Goal: Check status: Check status

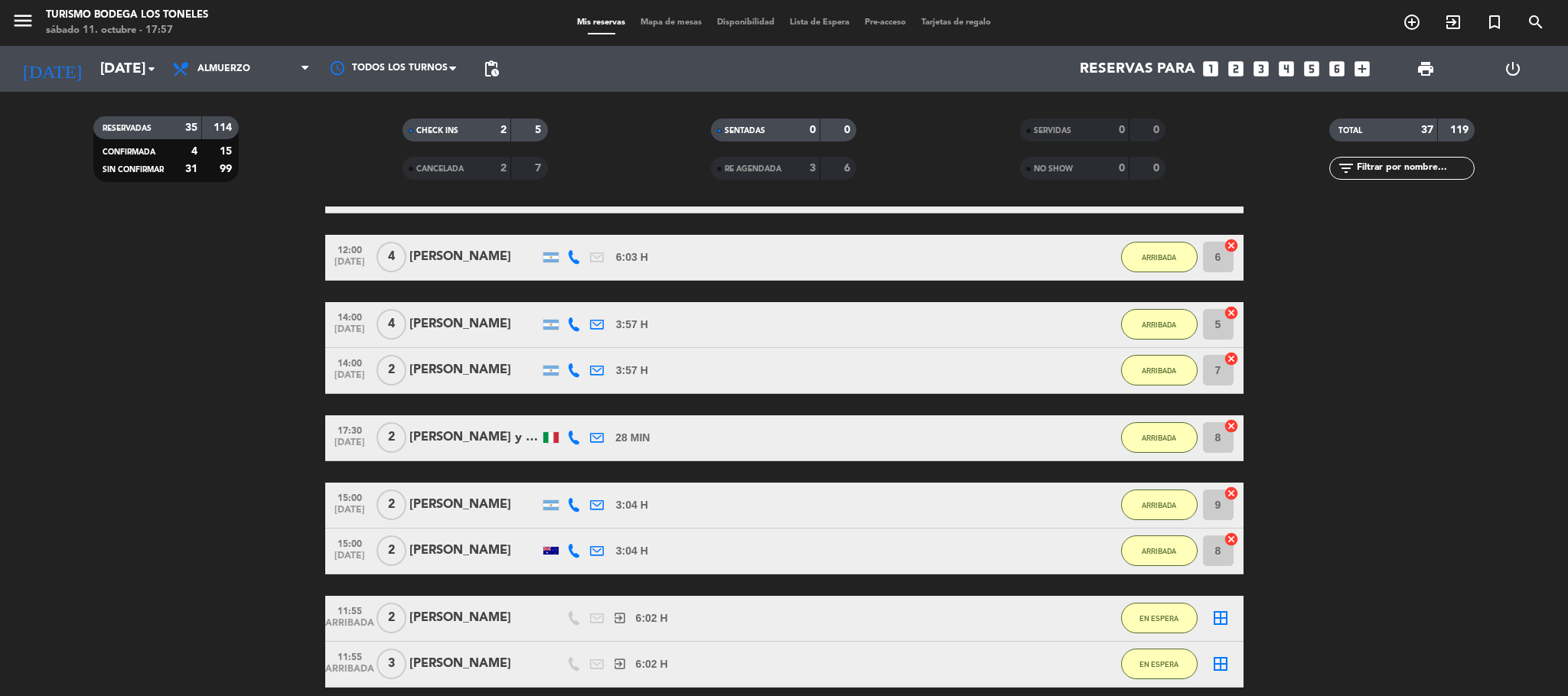
scroll to position [1836, 0]
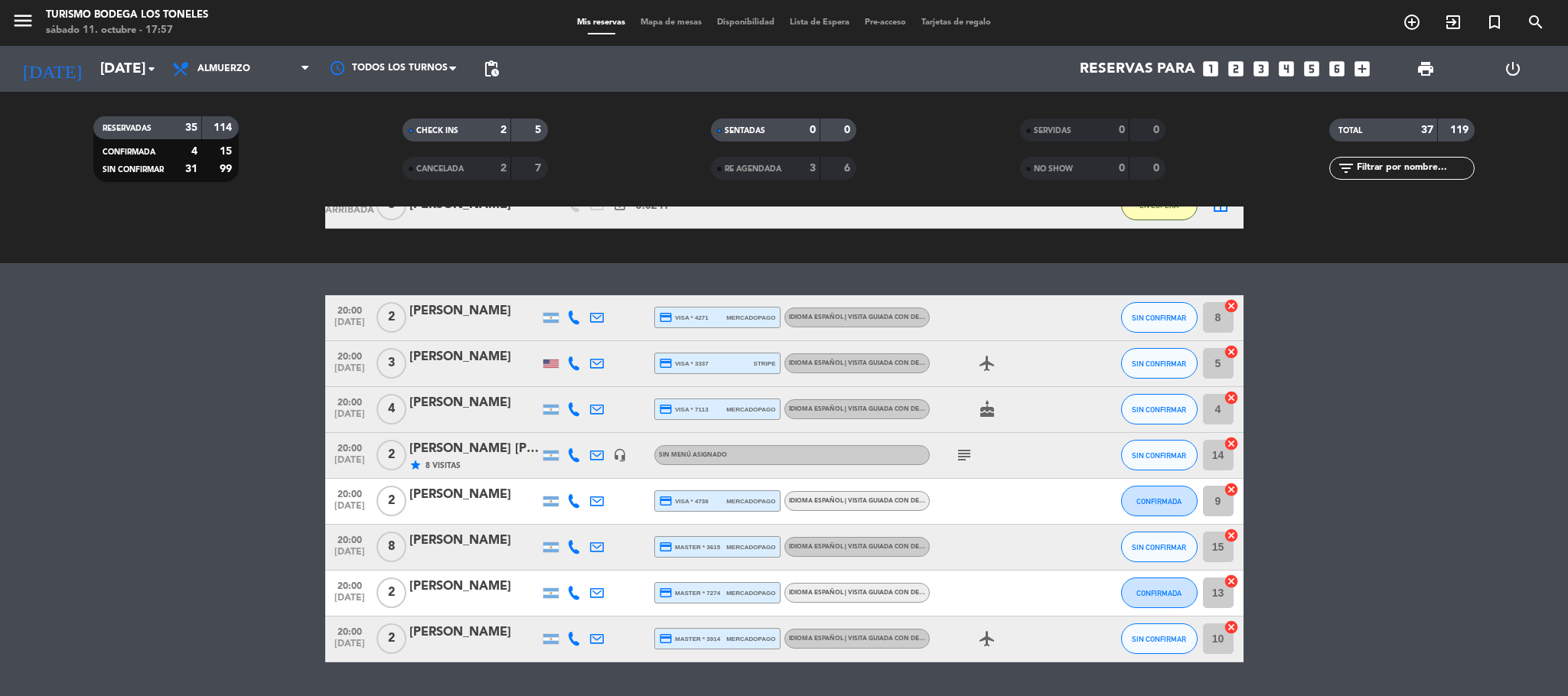
click at [216, 501] on bookings-row "20:00 [DATE] 2 [PERSON_NAME] credit_card visa * 4271 mercadopago Idioma Español…" at bounding box center [784, 479] width 1568 height 367
click at [122, 462] on bookings-row "20:00 [DATE] 2 [PERSON_NAME] credit_card visa * 4271 mercadopago Idioma Español…" at bounding box center [784, 479] width 1568 height 367
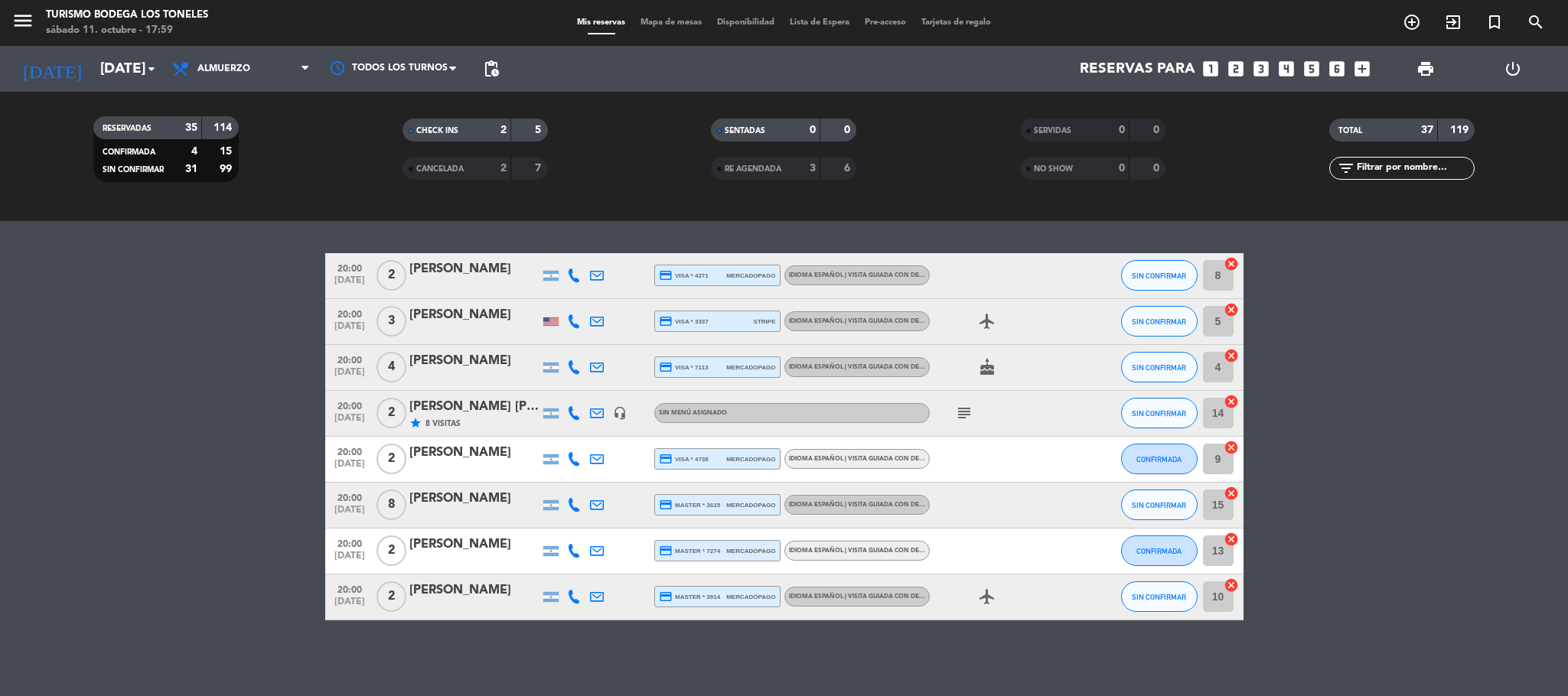
click at [959, 418] on icon "subject" at bounding box center [964, 413] width 19 height 19
click at [154, 317] on bookings-row "20:00 [DATE] 2 [PERSON_NAME] credit_card visa * 4271 mercadopago Idioma Español…" at bounding box center [784, 437] width 1568 height 367
click at [88, 525] on bookings-row "20:00 [DATE] 2 [PERSON_NAME] credit_card visa * 4271 mercadopago Idioma Español…" at bounding box center [784, 437] width 1568 height 367
click at [460, 168] on span "CANCELADA" at bounding box center [440, 169] width 48 height 7
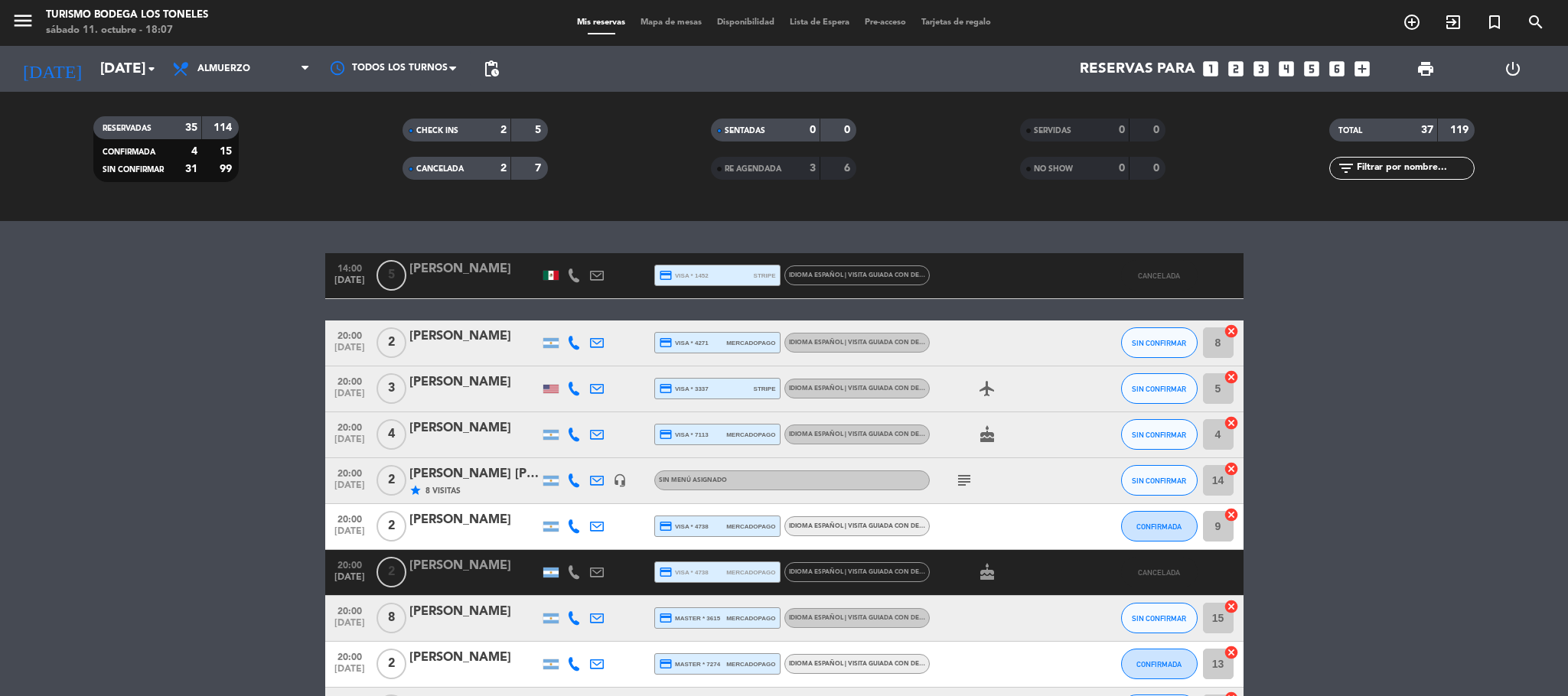
click at [447, 172] on span "CANCELADA" at bounding box center [440, 169] width 48 height 7
click at [228, 418] on bookings-row "14:00 [DATE] 5 [PERSON_NAME] credit_card visa * 1452 stripe Idioma Español | Vi…" at bounding box center [784, 493] width 1568 height 480
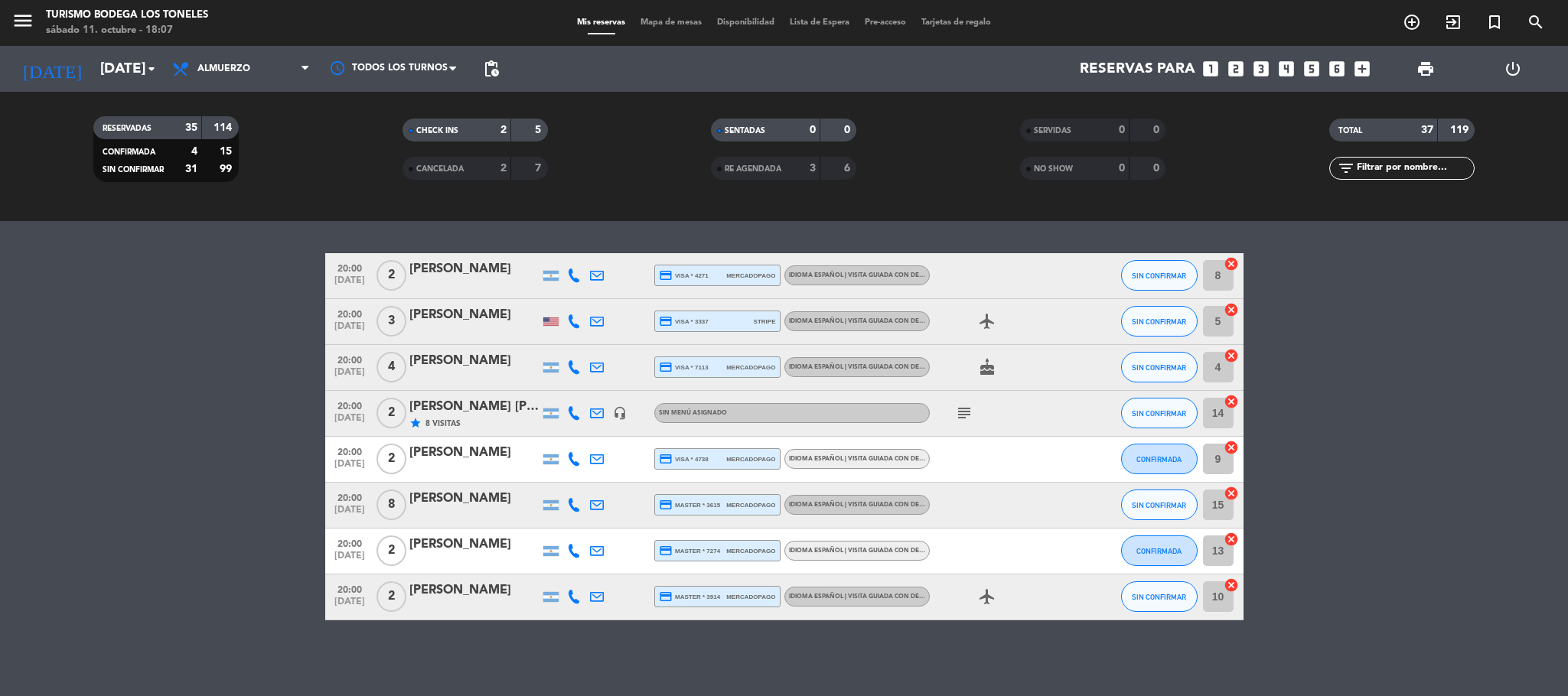
click at [116, 621] on div "No hay notas para este servicio. Haz clic para agregar una exit_to_app CHECK IN…" at bounding box center [784, 451] width 1568 height 489
click at [215, 397] on bookings-row "20:00 [DATE] 2 [PERSON_NAME] credit_card visa * 4271 mercadopago Idioma Español…" at bounding box center [784, 437] width 1568 height 367
